Goal: Transaction & Acquisition: Purchase product/service

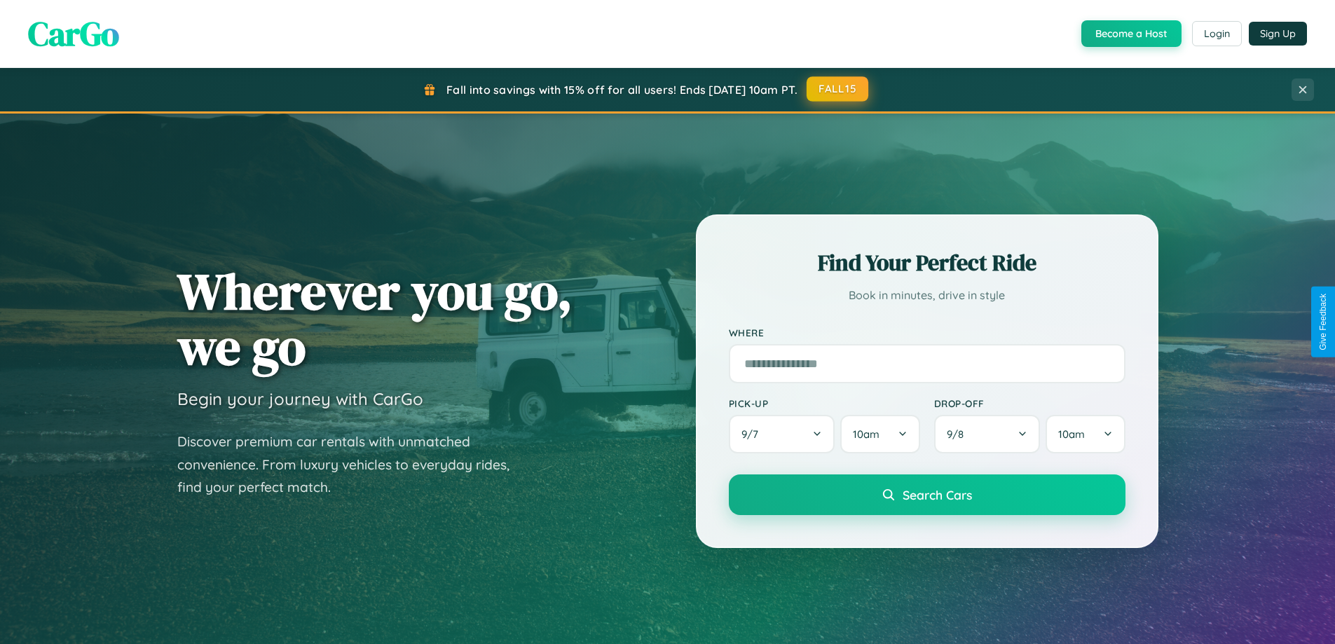
click at [838, 89] on button "FALL15" at bounding box center [837, 88] width 62 height 25
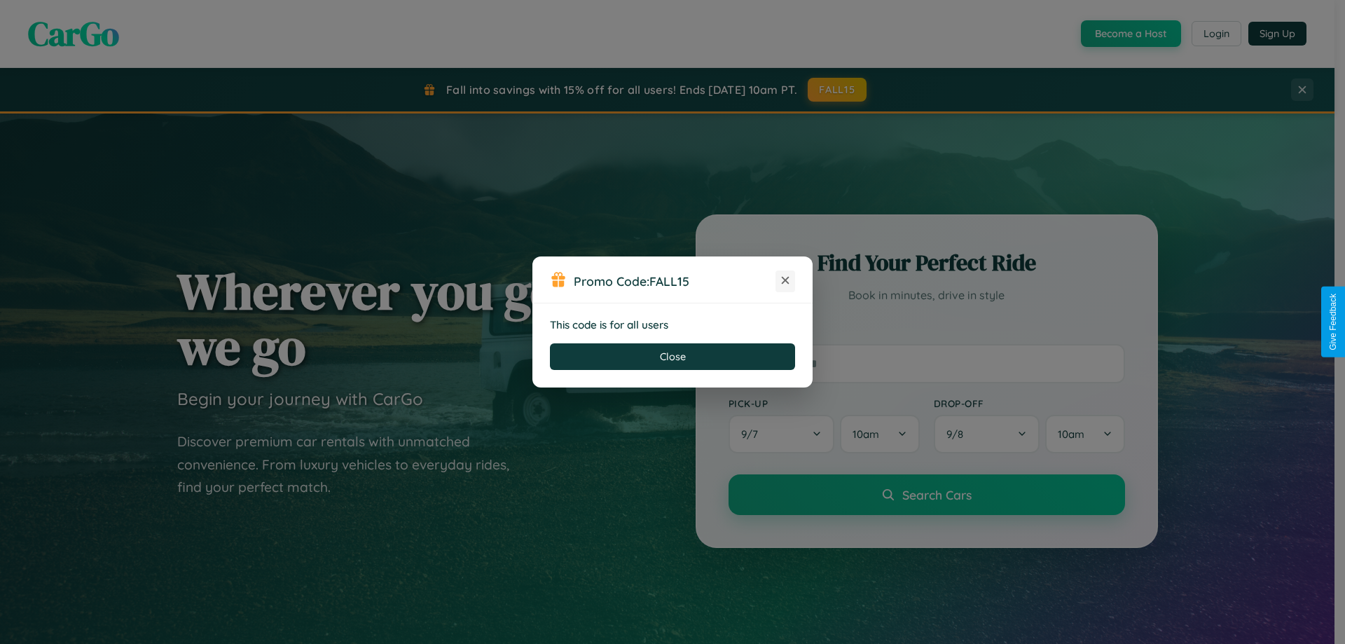
click at [785, 281] on icon at bounding box center [785, 280] width 14 height 14
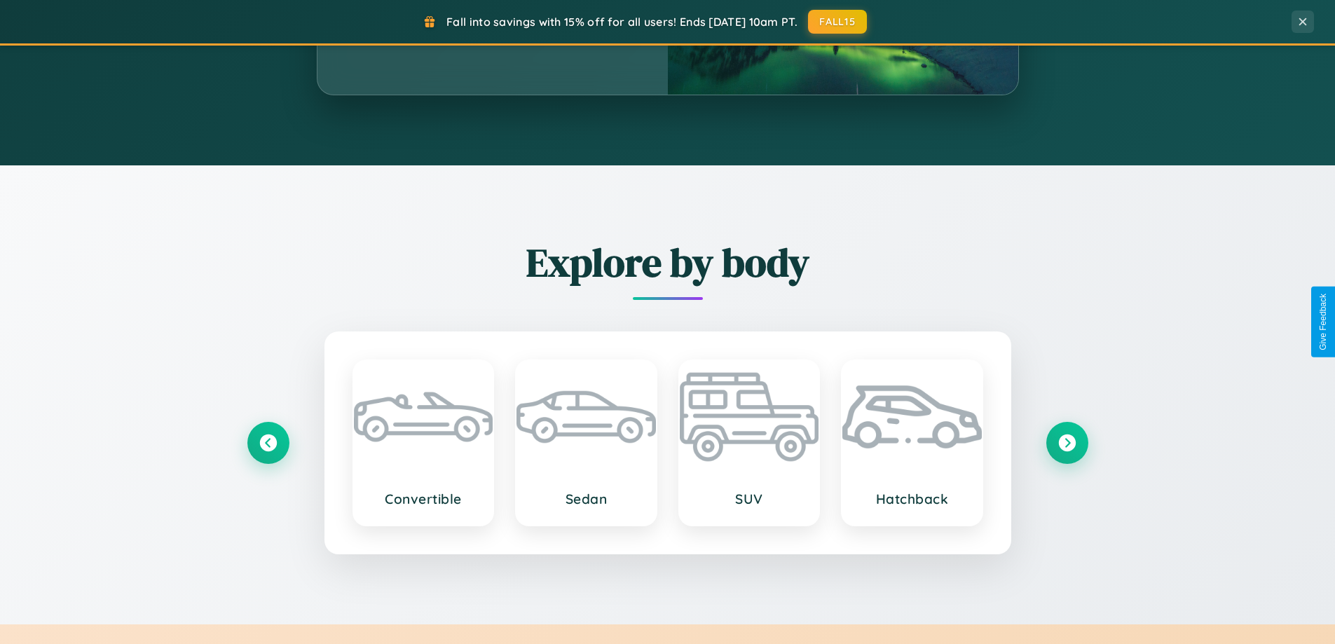
scroll to position [1641, 0]
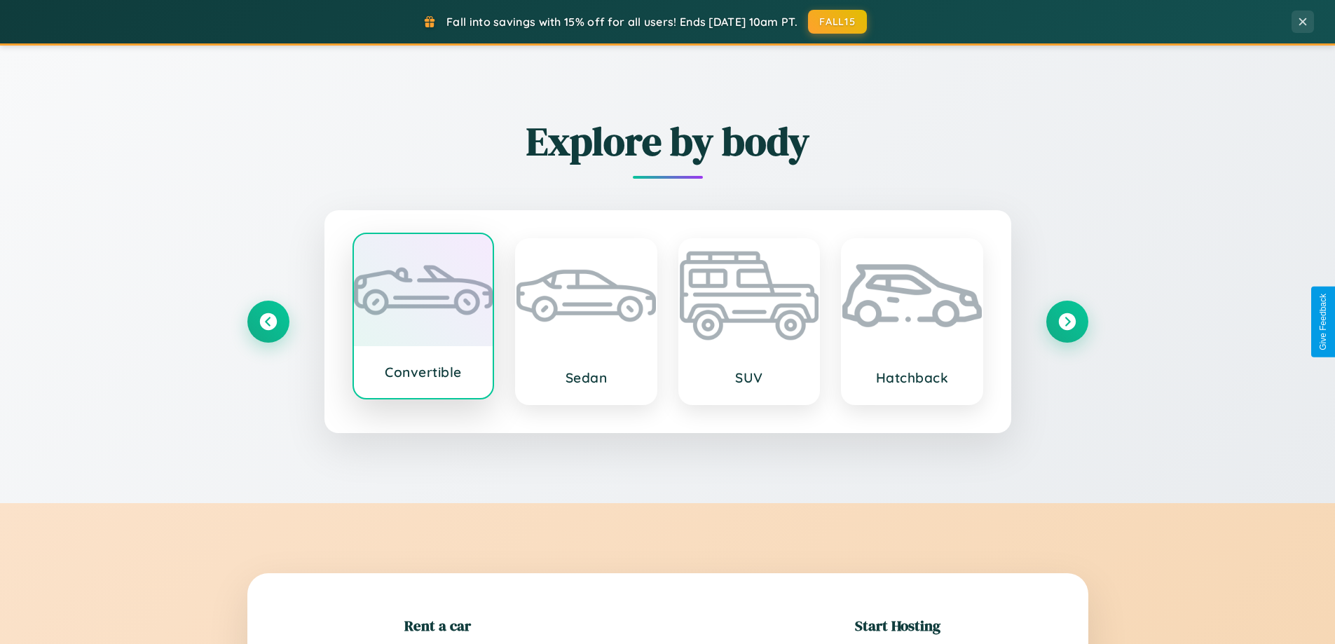
click at [422, 317] on div at bounding box center [423, 290] width 139 height 112
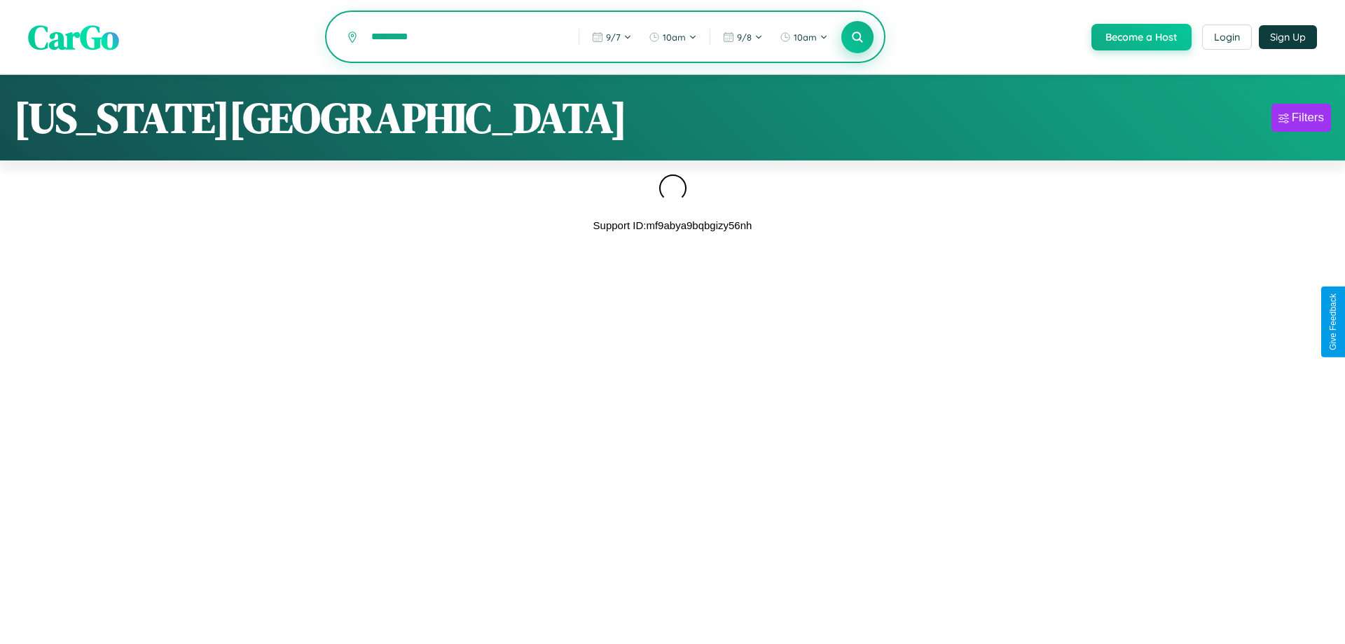
type input "*********"
click at [856, 37] on icon at bounding box center [856, 36] width 13 height 13
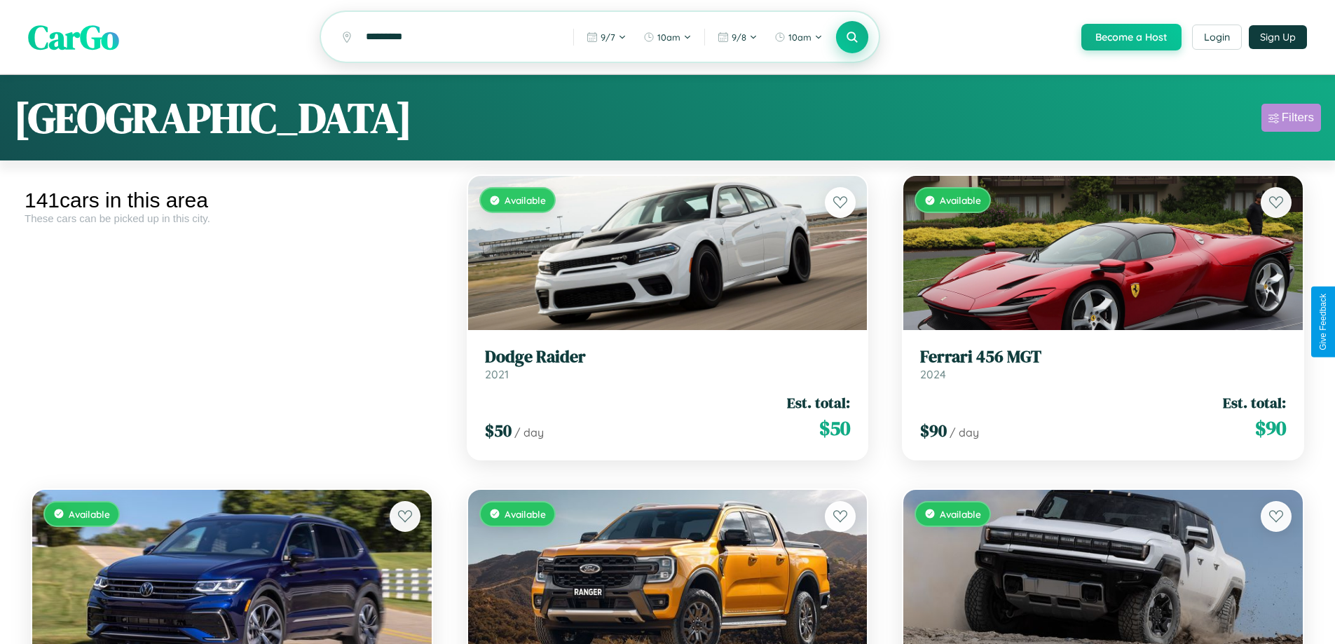
click at [1290, 120] on div "Filters" at bounding box center [1297, 118] width 32 height 14
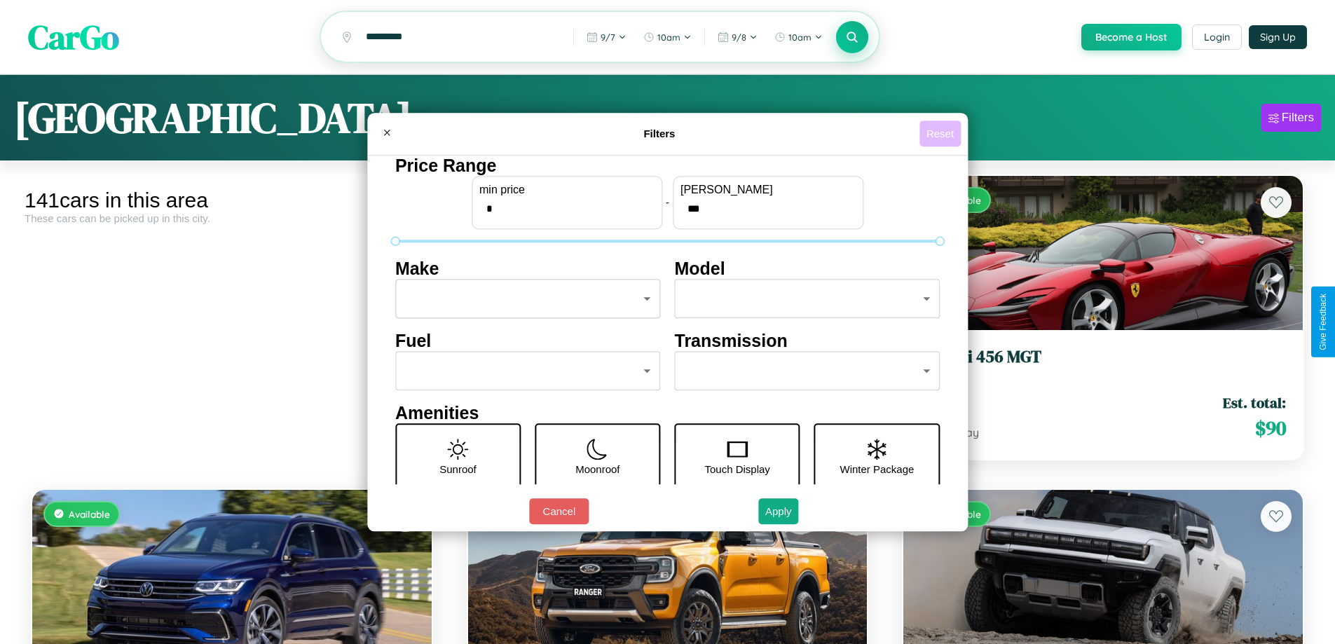
click at [942, 133] on button "Reset" at bounding box center [939, 133] width 41 height 26
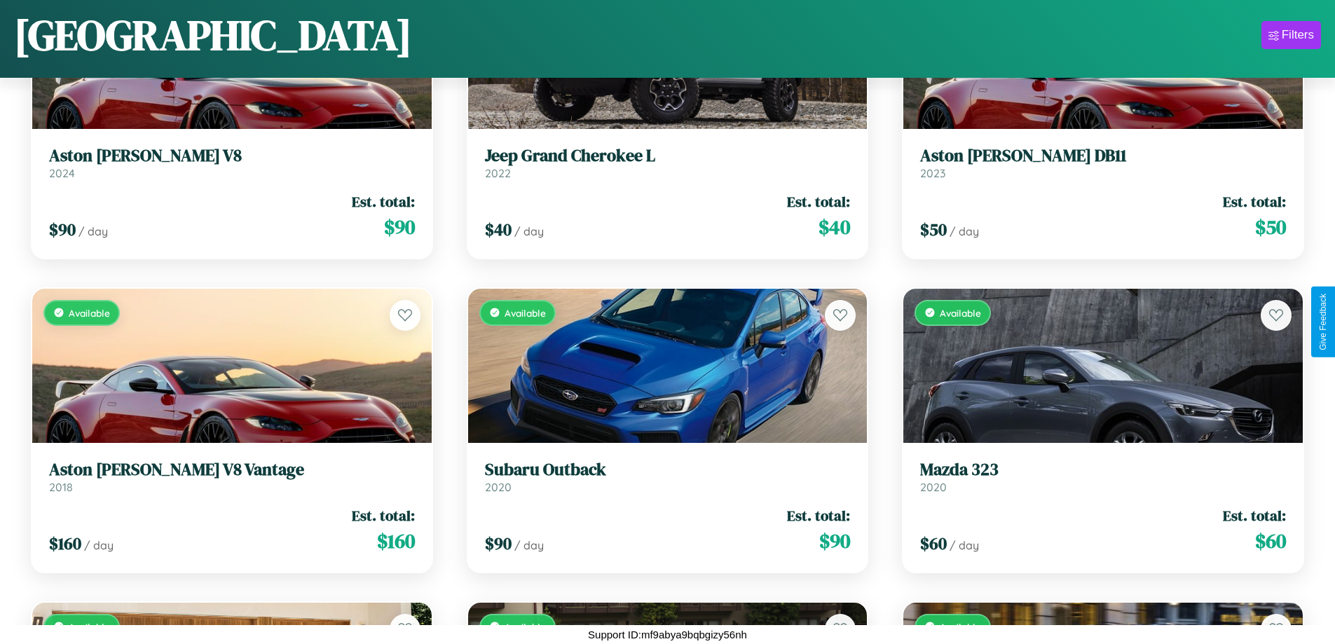
scroll to position [2079, 0]
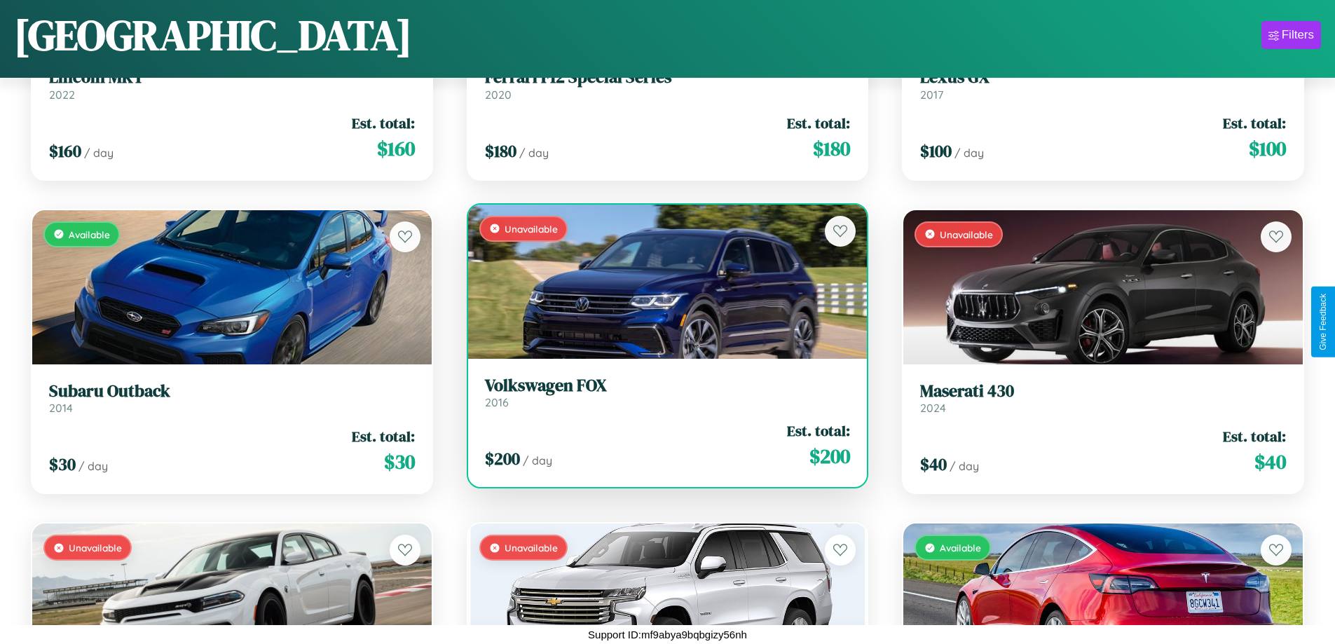
click at [661, 393] on h3 "Volkswagen FOX" at bounding box center [668, 386] width 366 height 20
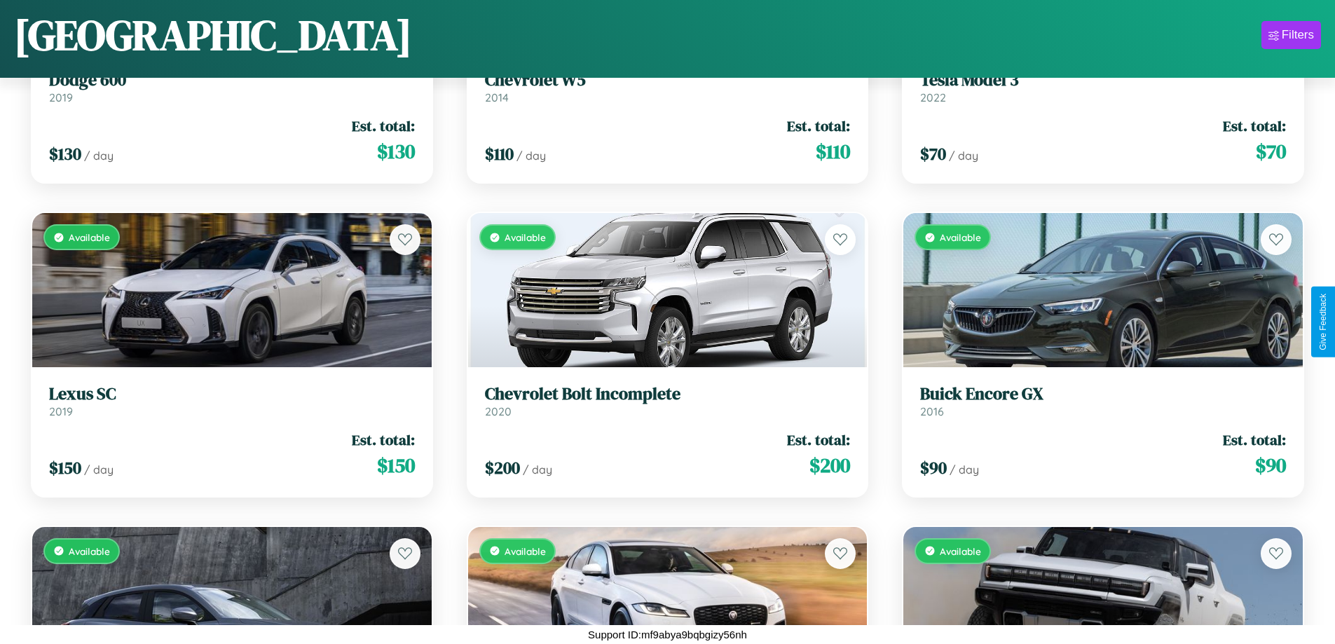
scroll to position [6471, 0]
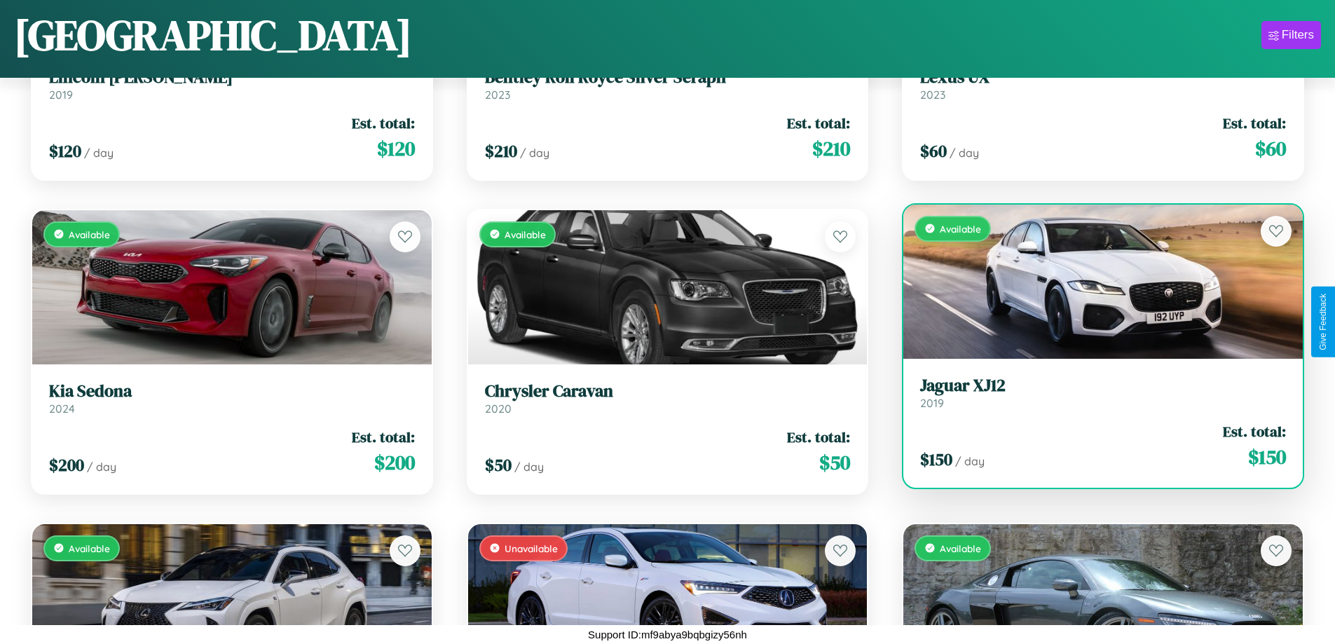
click at [1094, 398] on link "Jaguar XJ12 2019" at bounding box center [1103, 393] width 366 height 34
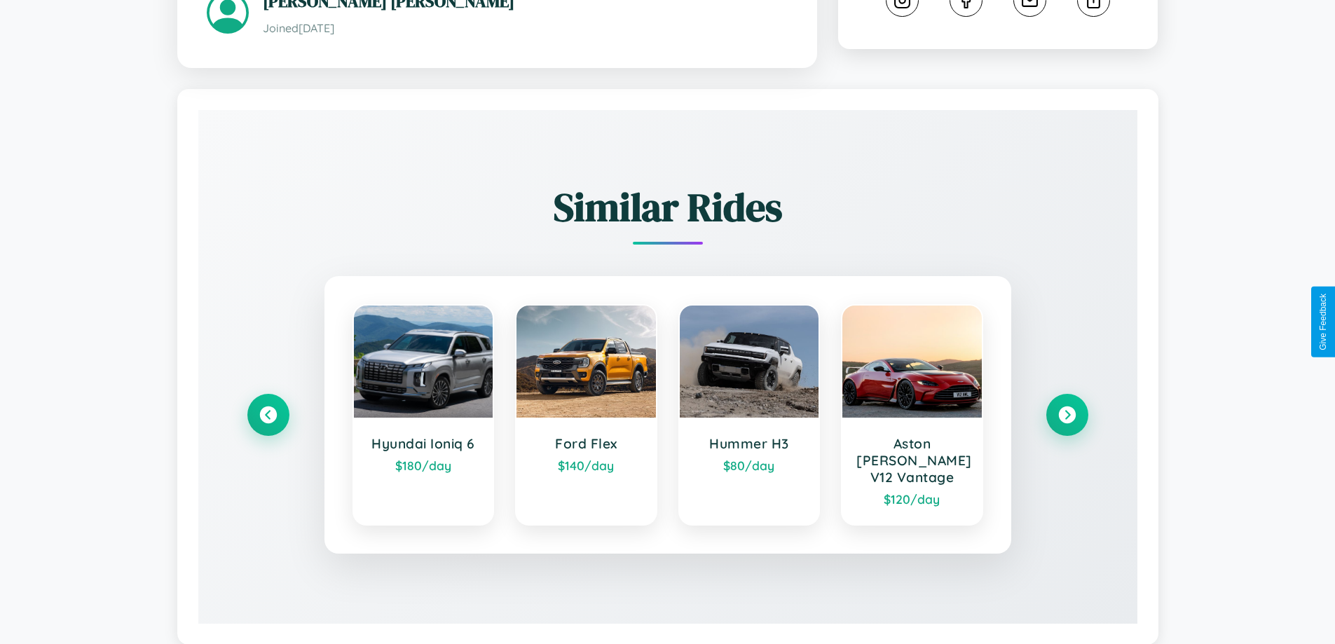
scroll to position [842, 0]
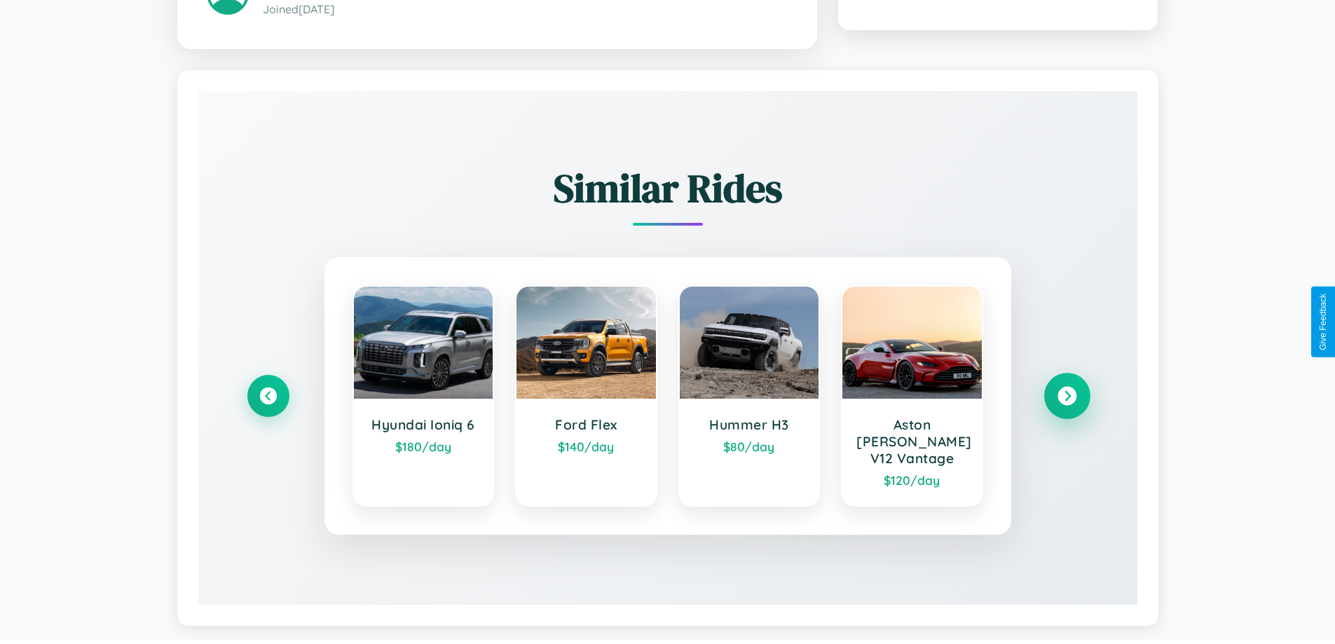
click at [1066, 390] on icon at bounding box center [1066, 396] width 19 height 19
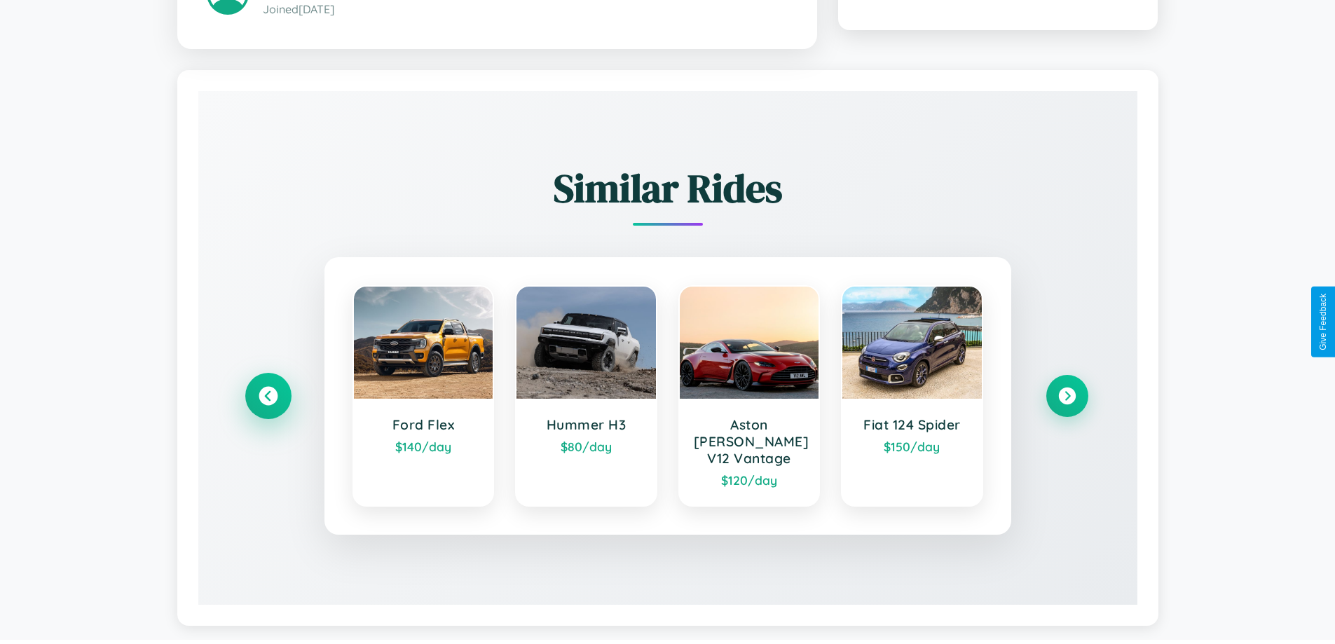
click at [268, 390] on icon at bounding box center [268, 396] width 19 height 19
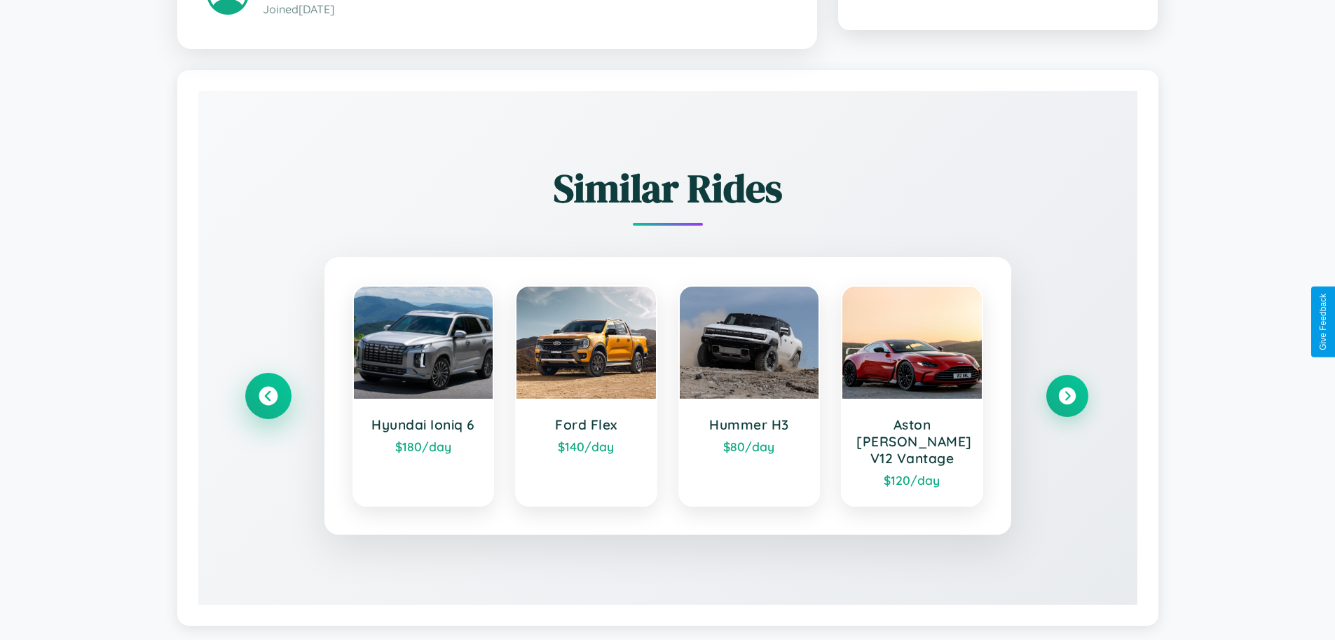
click at [268, 390] on icon at bounding box center [268, 396] width 19 height 19
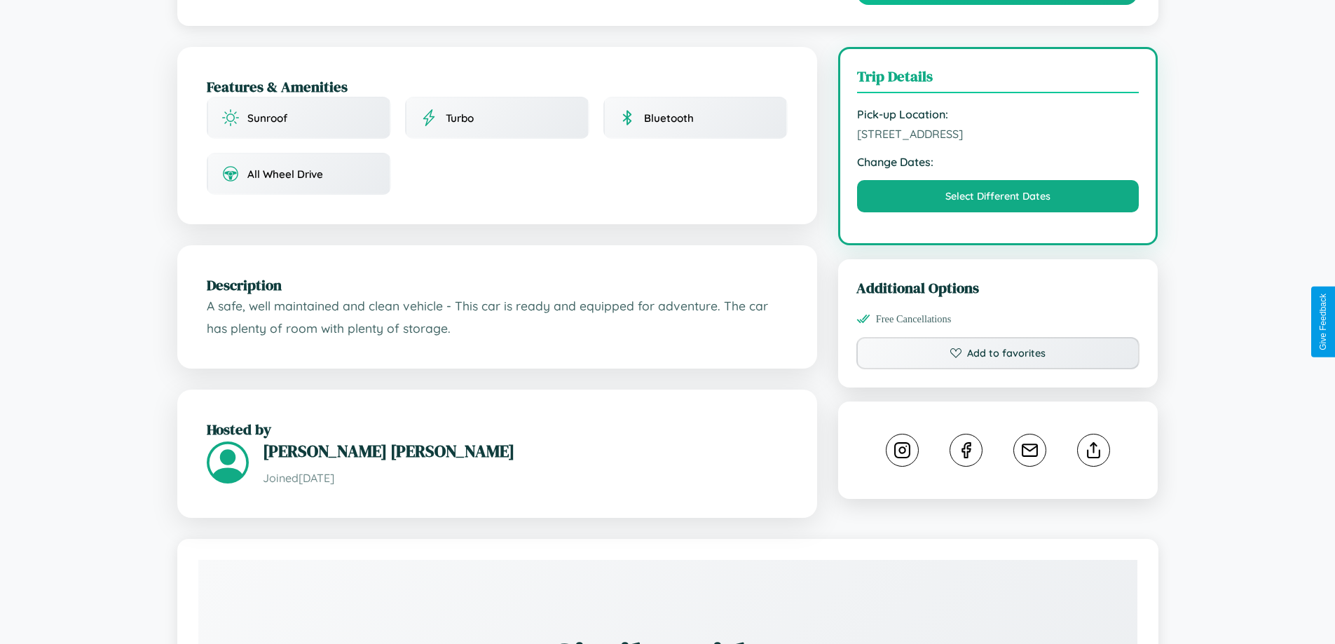
scroll to position [371, 0]
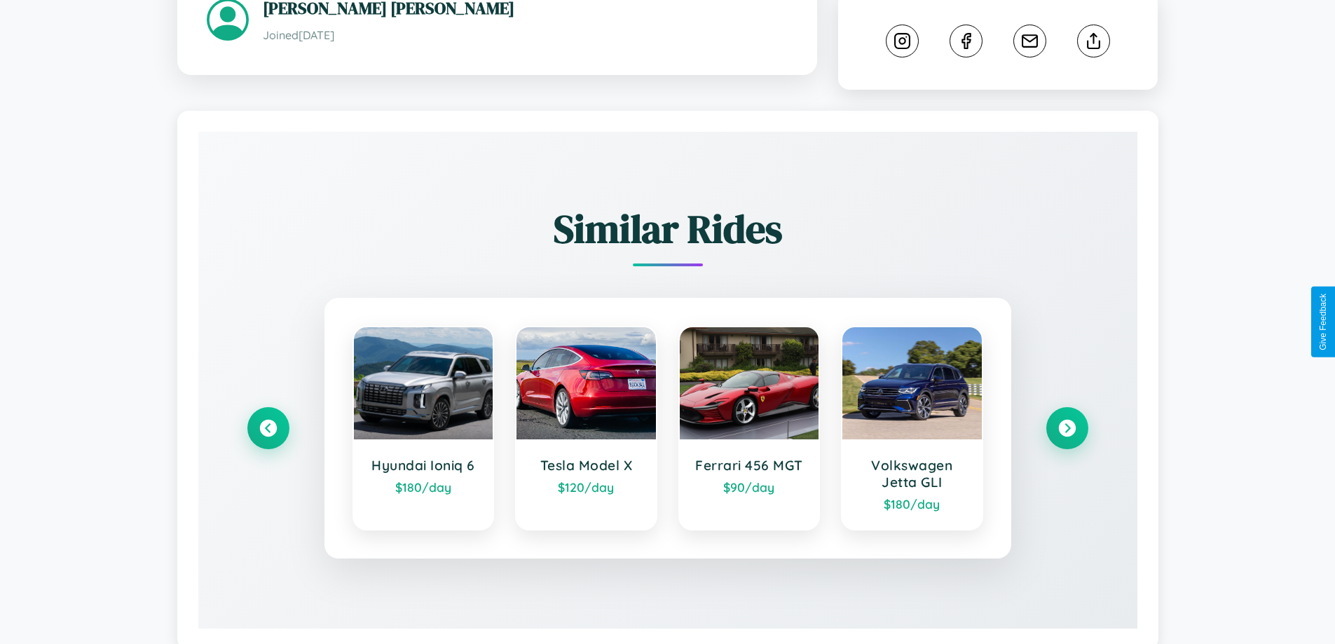
scroll to position [780, 0]
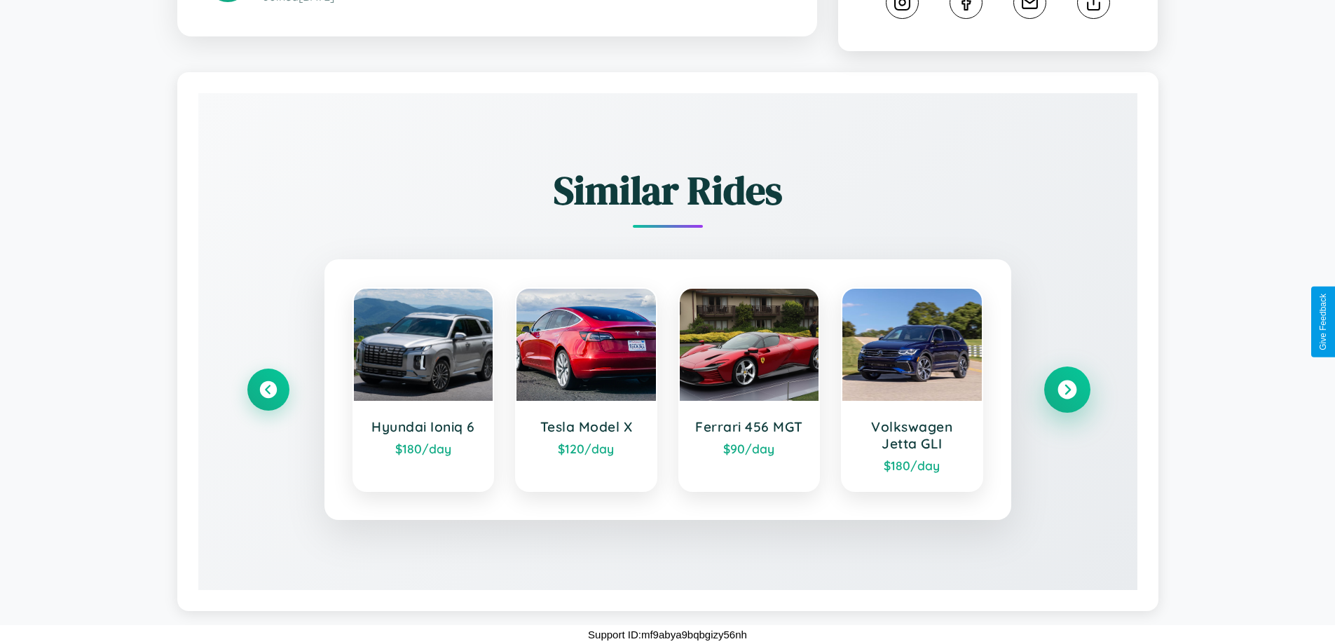
click at [1066, 390] on icon at bounding box center [1066, 389] width 19 height 19
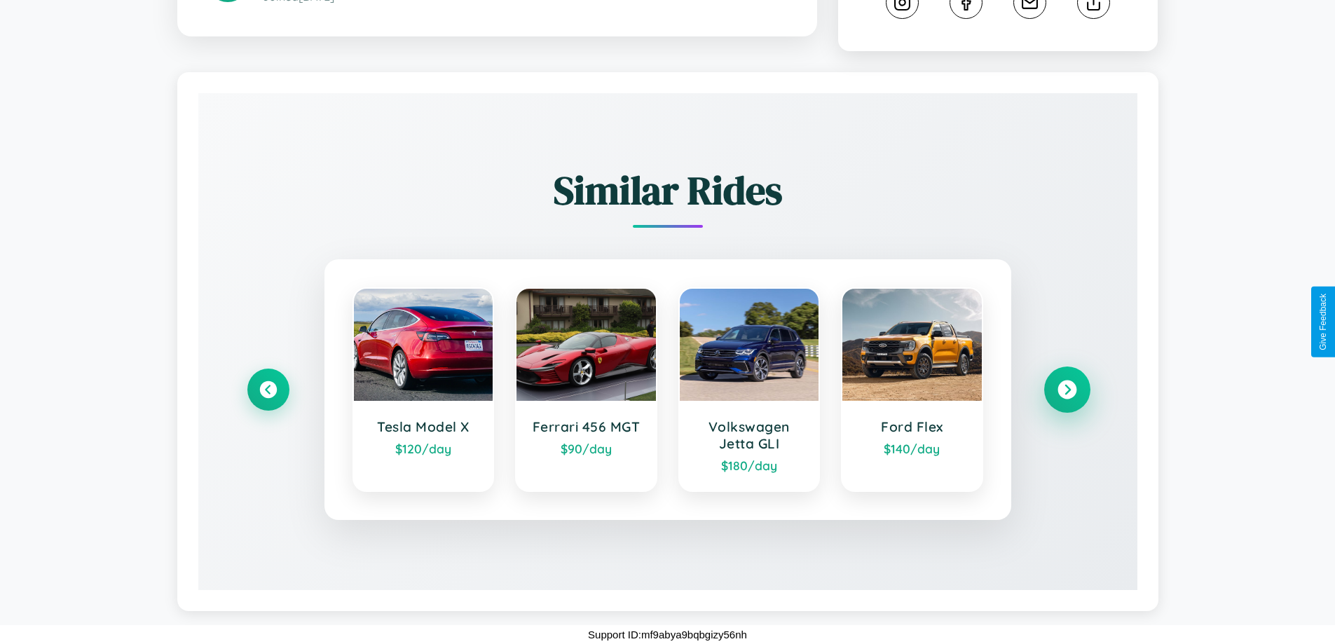
click at [1066, 390] on icon at bounding box center [1066, 389] width 19 height 19
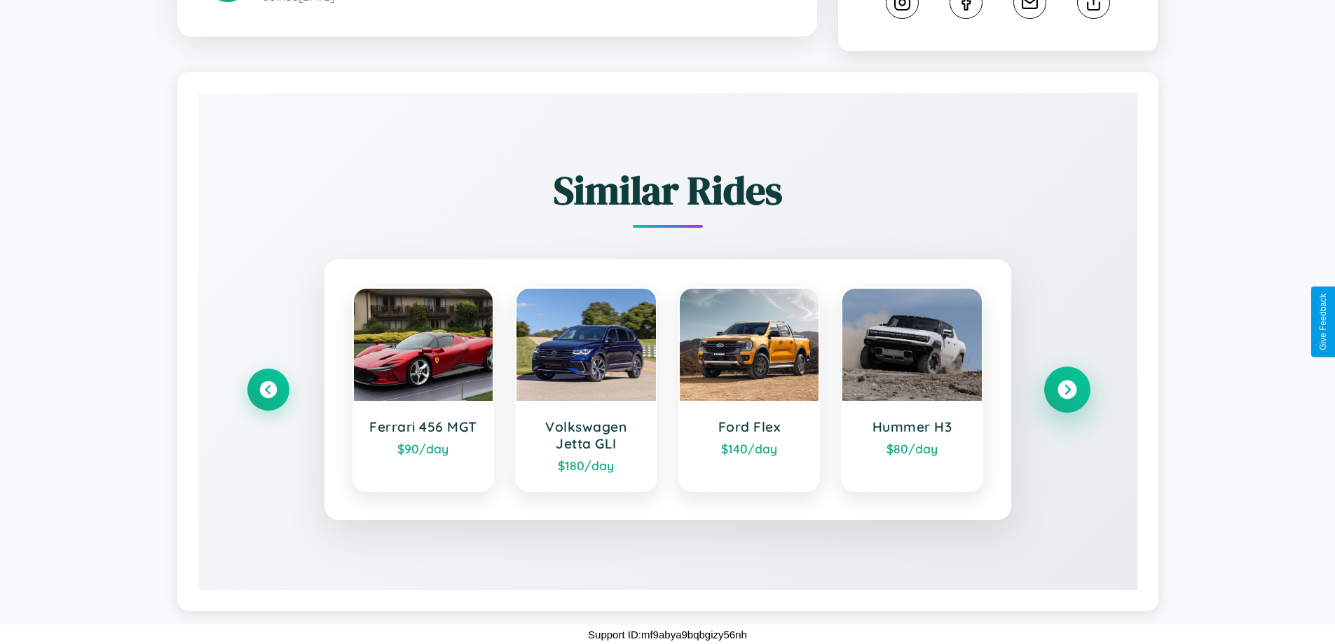
click at [1066, 390] on icon at bounding box center [1066, 389] width 19 height 19
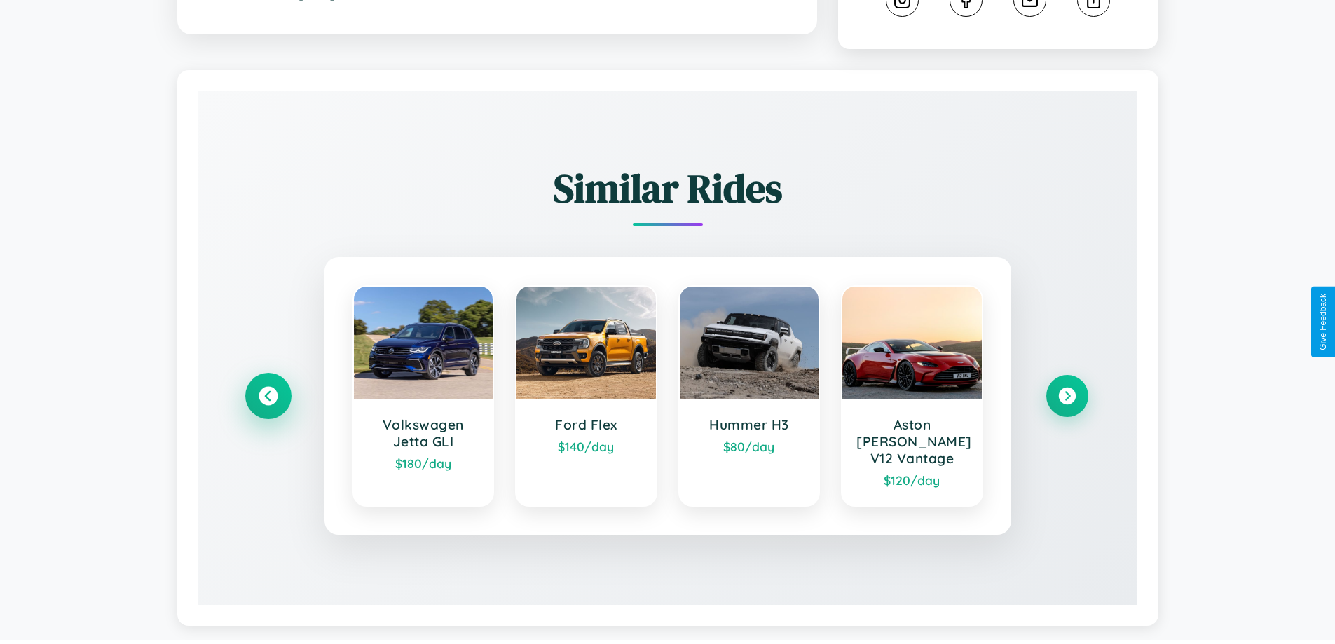
click at [268, 390] on icon at bounding box center [268, 396] width 19 height 19
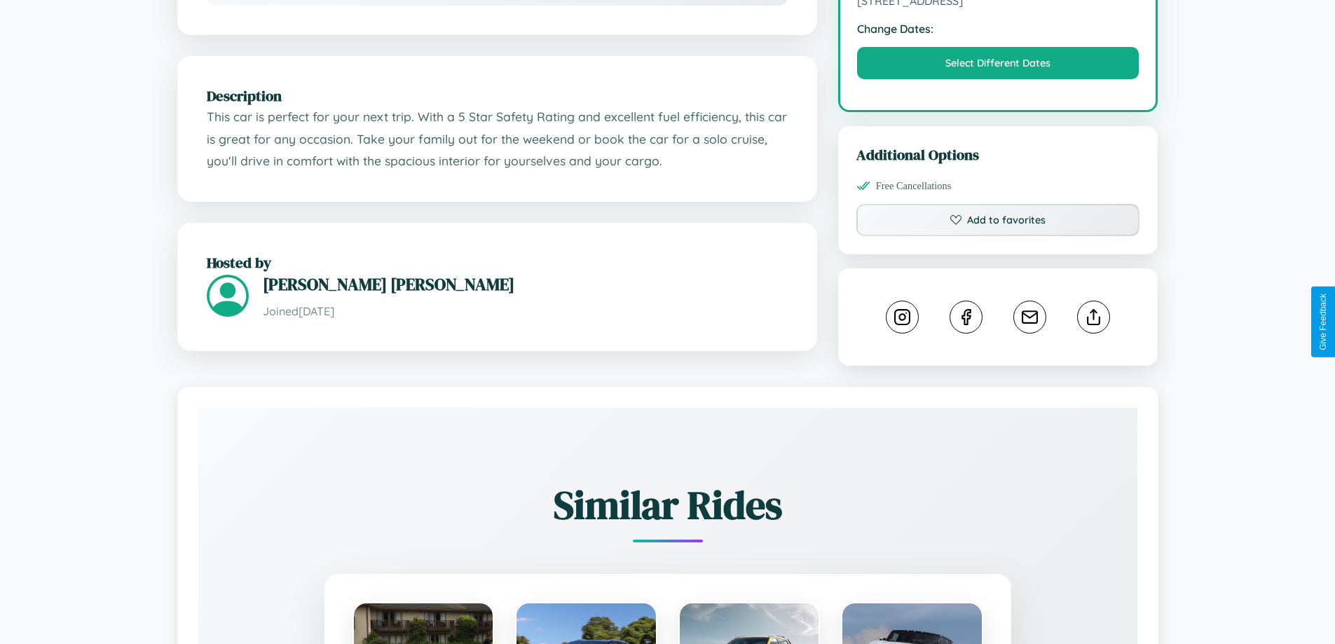
scroll to position [460, 0]
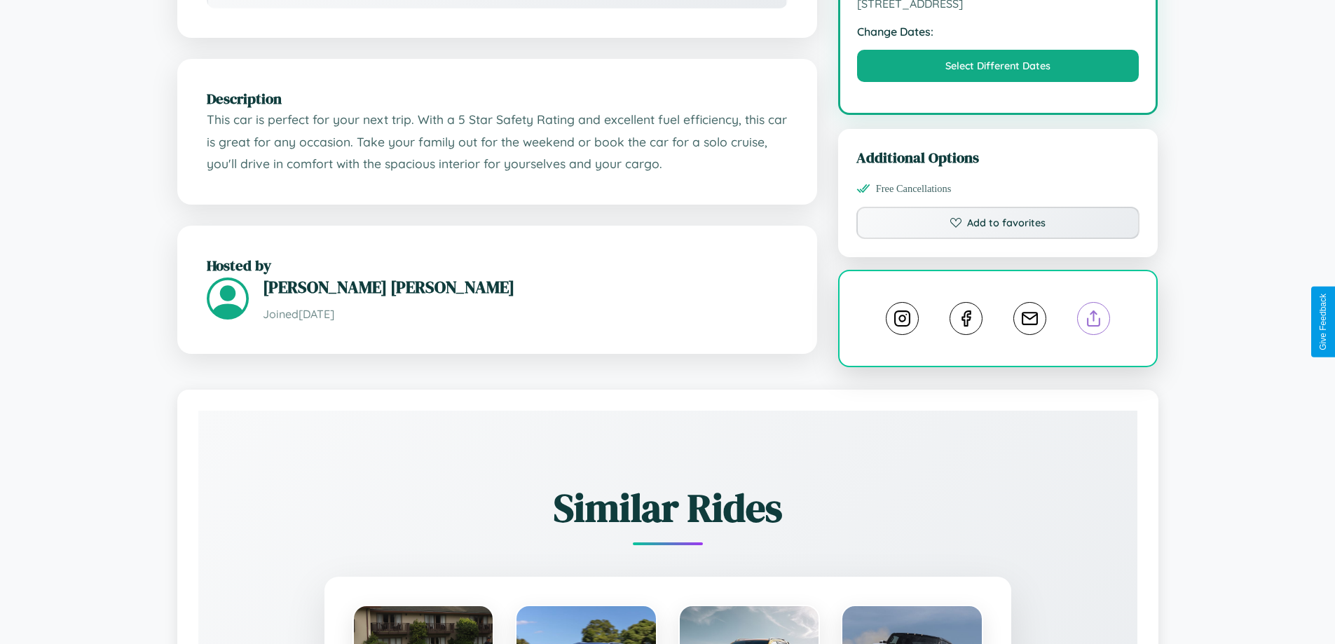
click at [1094, 320] on line at bounding box center [1094, 316] width 0 height 10
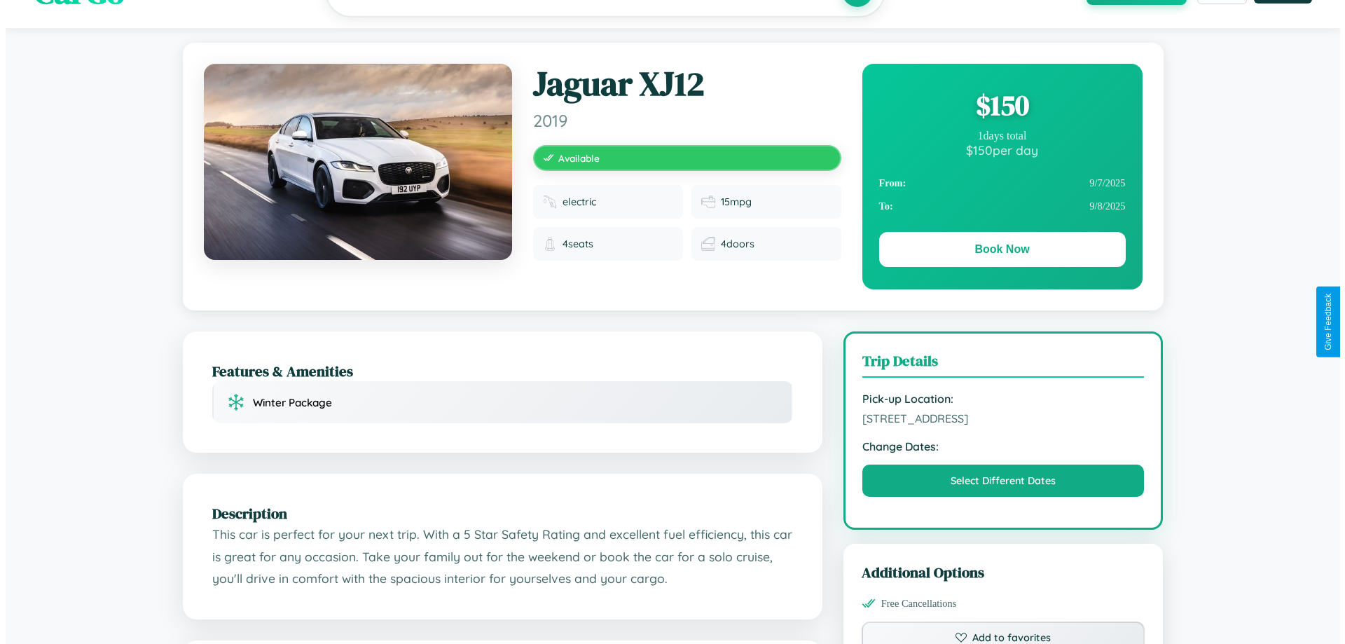
scroll to position [0, 0]
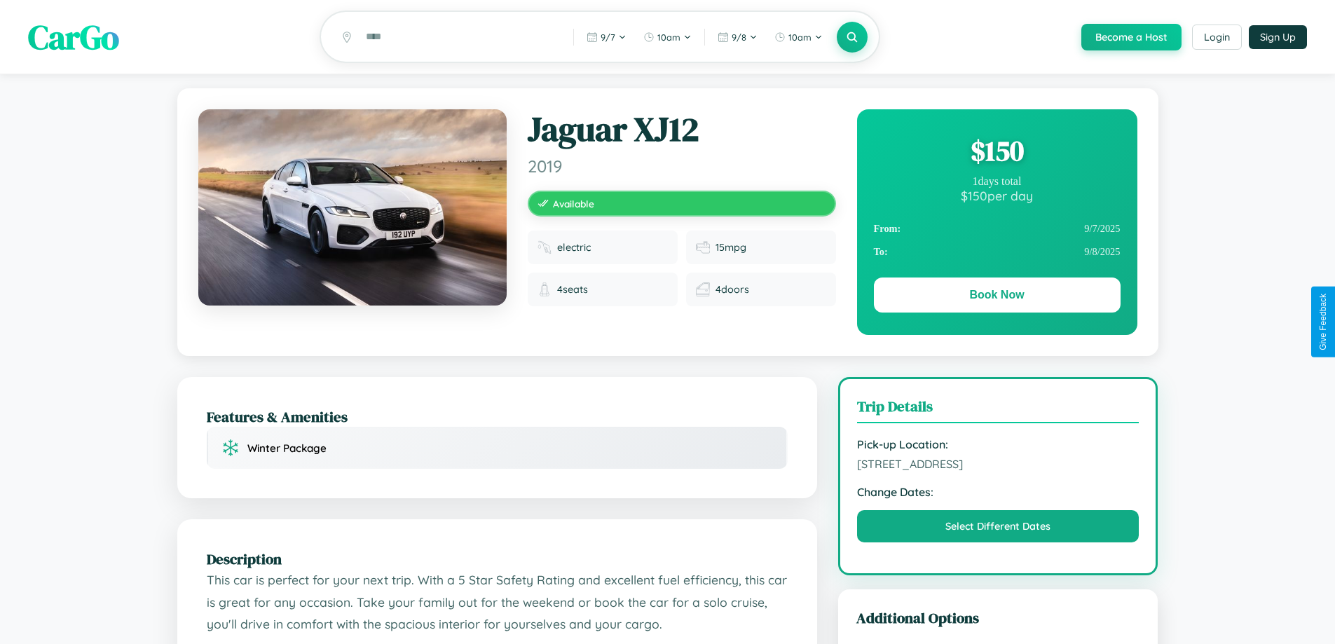
click at [996, 153] on div "$ 150" at bounding box center [997, 151] width 247 height 38
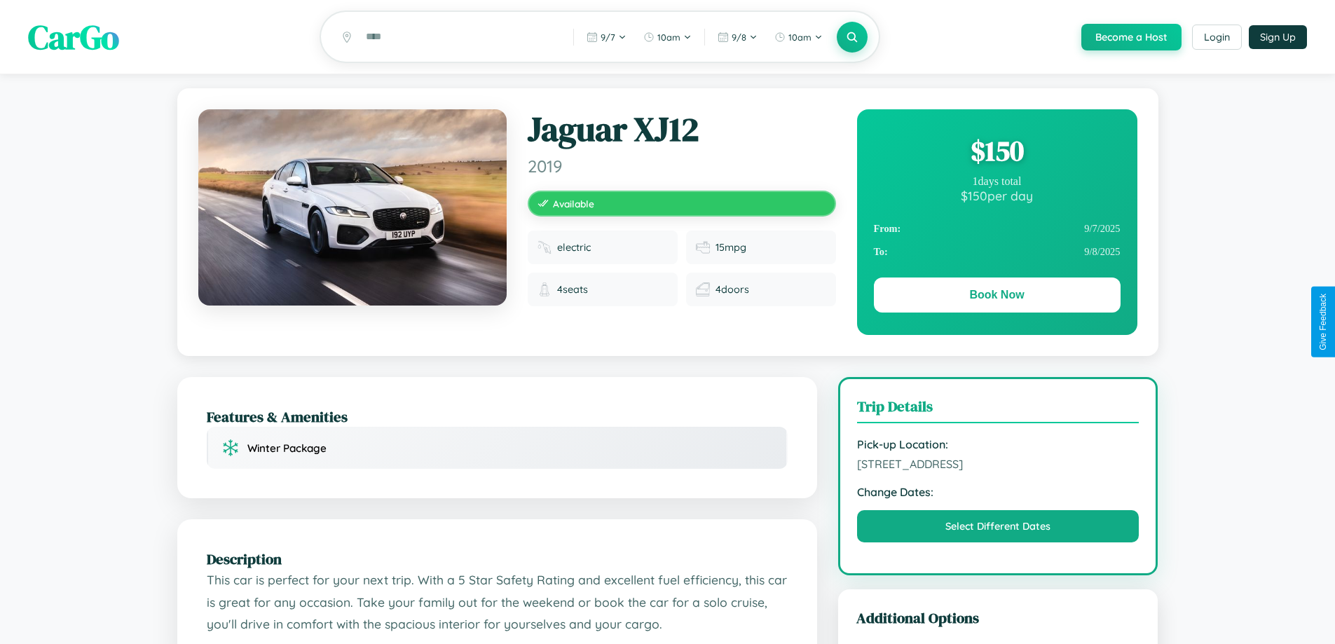
click at [996, 153] on div "$ 150" at bounding box center [997, 151] width 247 height 38
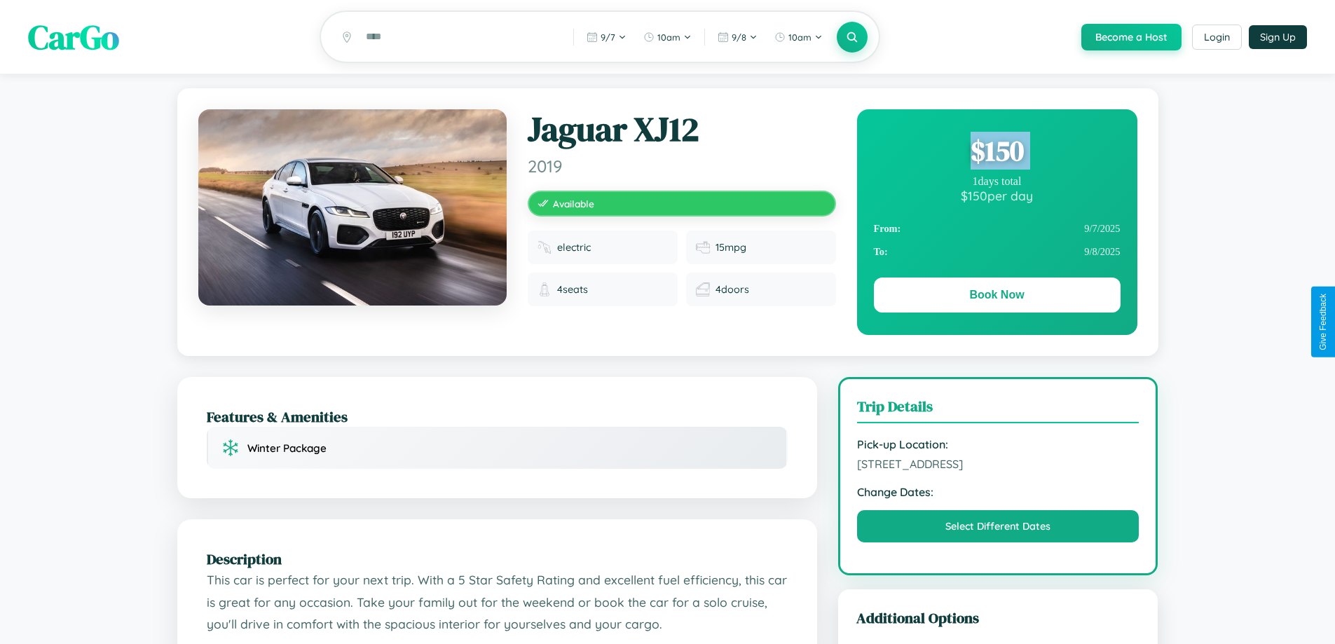
click at [996, 153] on div "$ 150" at bounding box center [997, 151] width 247 height 38
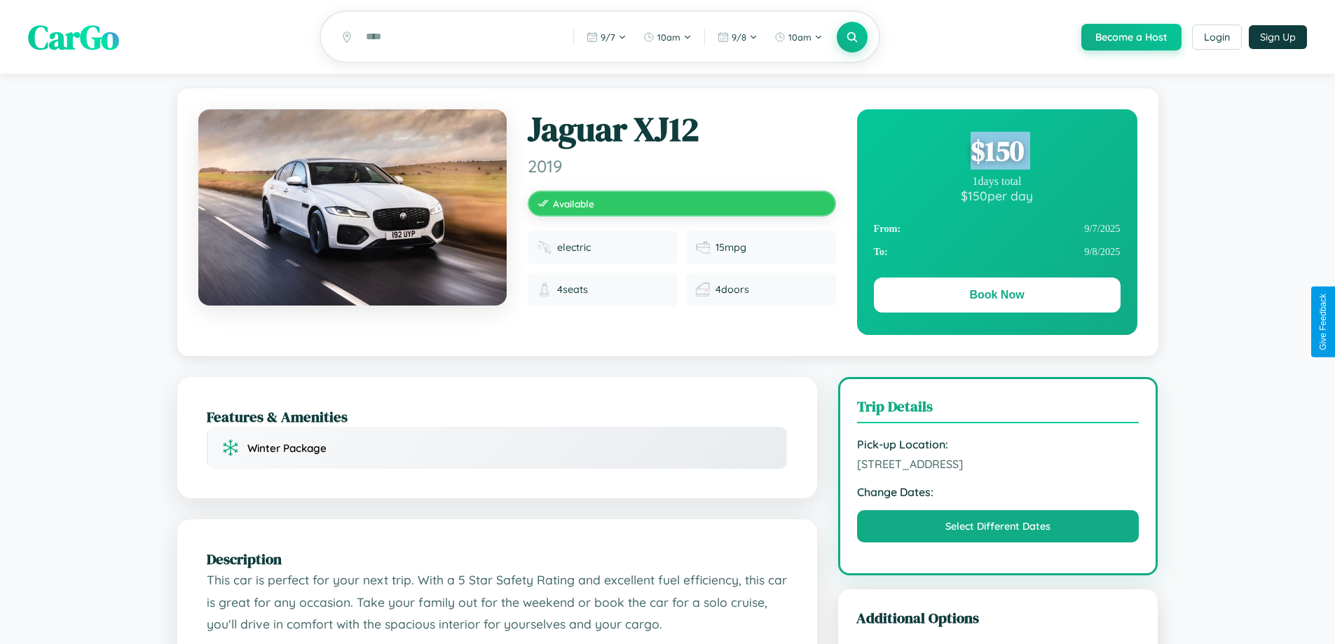
click at [996, 153] on div "$ 150" at bounding box center [997, 151] width 247 height 38
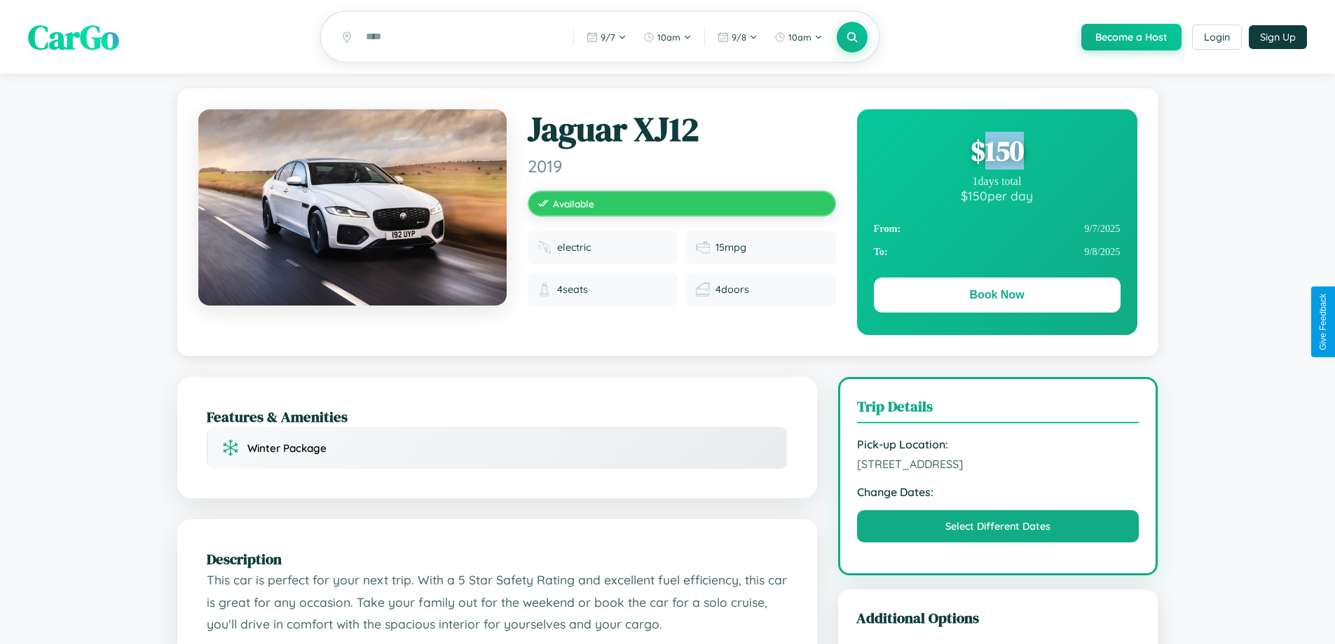
click at [996, 153] on div "$ 150" at bounding box center [997, 151] width 247 height 38
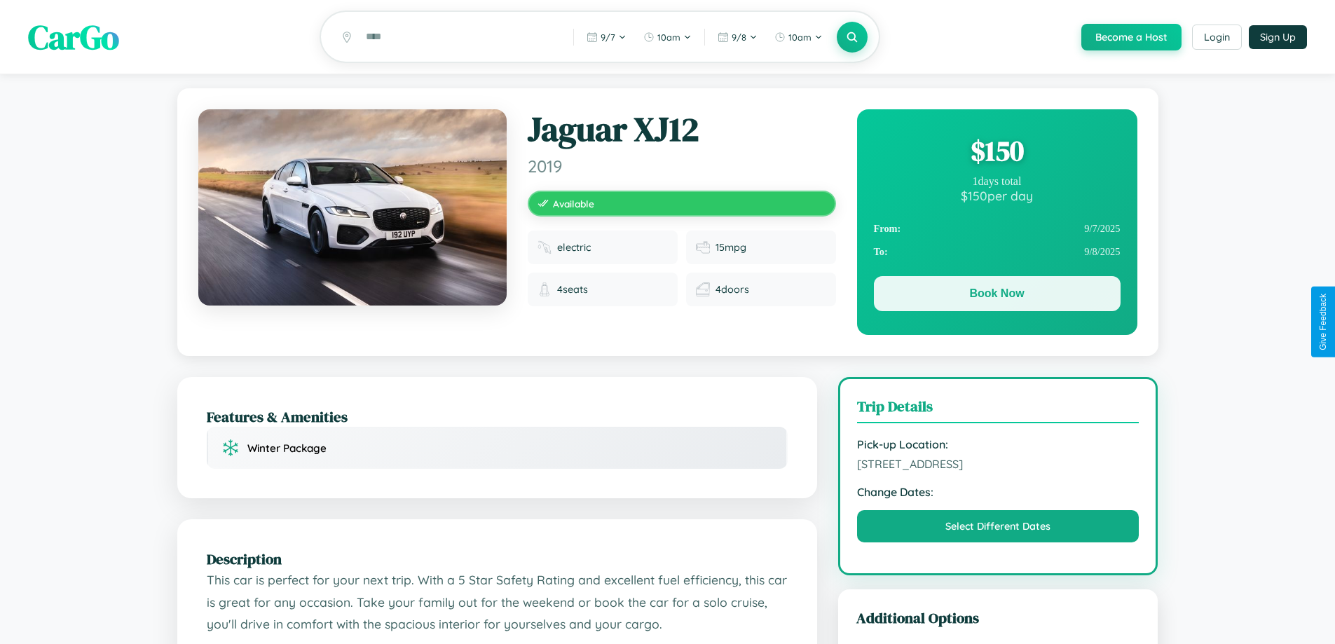
click at [996, 296] on button "Book Now" at bounding box center [997, 293] width 247 height 35
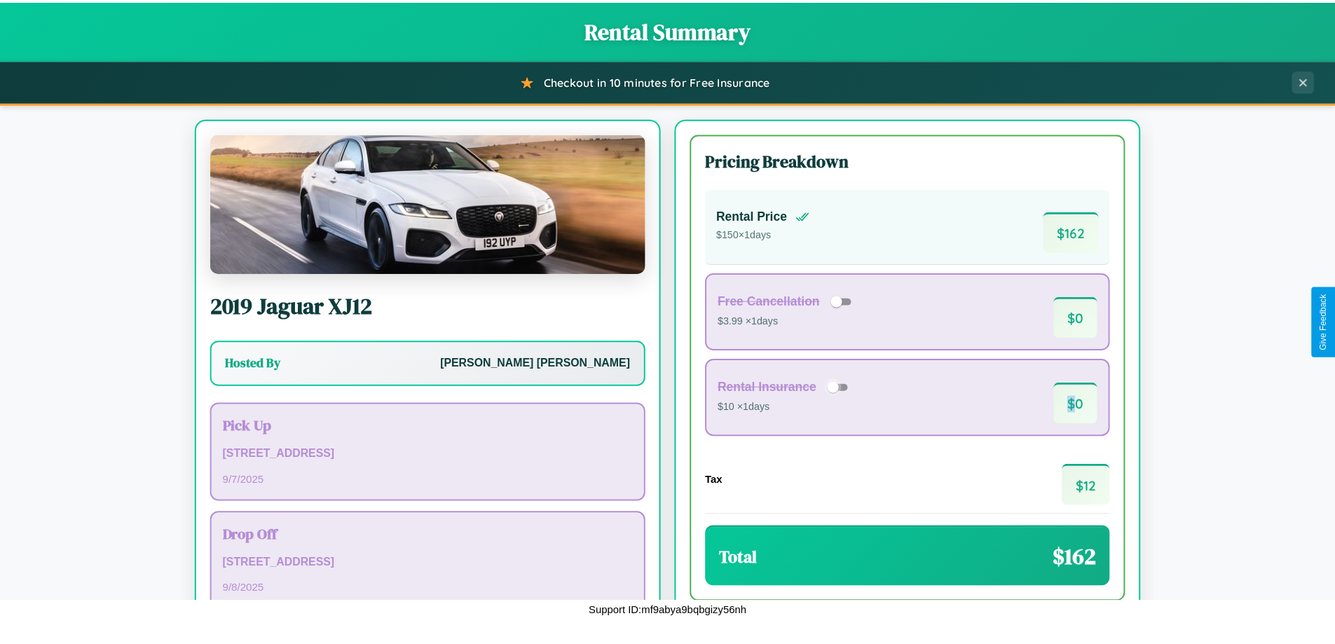
scroll to position [96, 0]
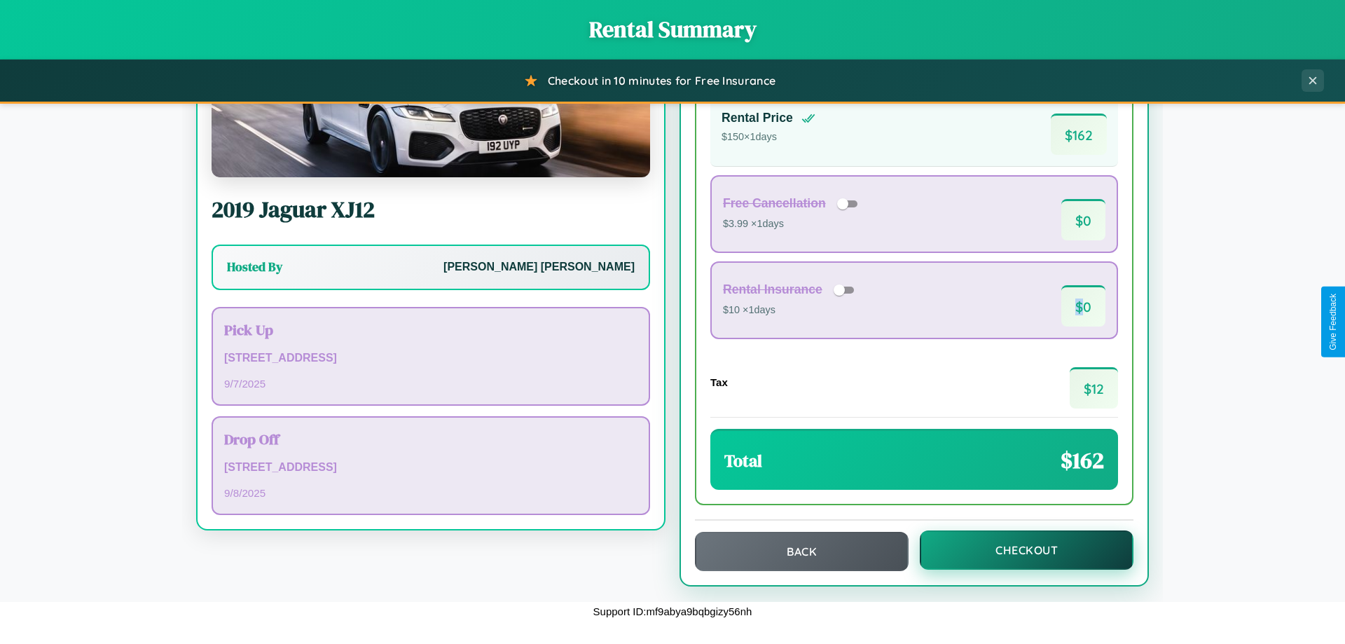
click at [1017, 550] on button "Checkout" at bounding box center [1027, 549] width 214 height 39
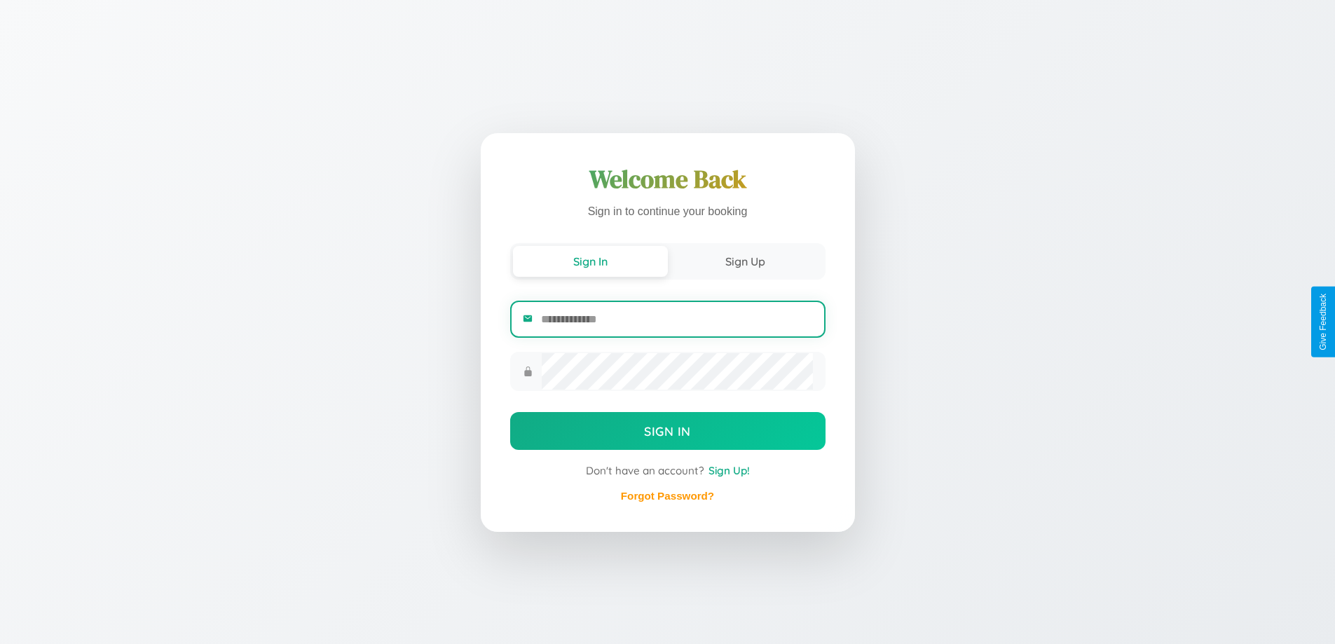
click at [676, 319] on input "email" at bounding box center [676, 319] width 271 height 34
type input "**********"
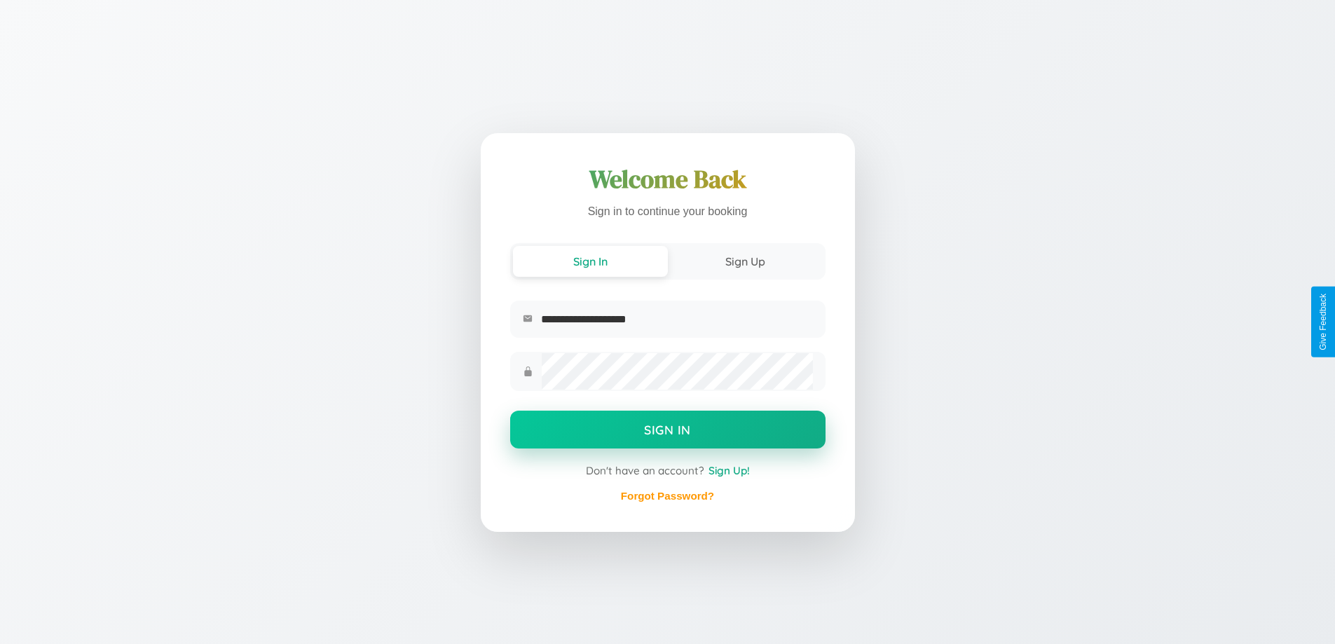
click at [667, 432] on button "Sign In" at bounding box center [667, 430] width 315 height 38
